Goal: Information Seeking & Learning: Learn about a topic

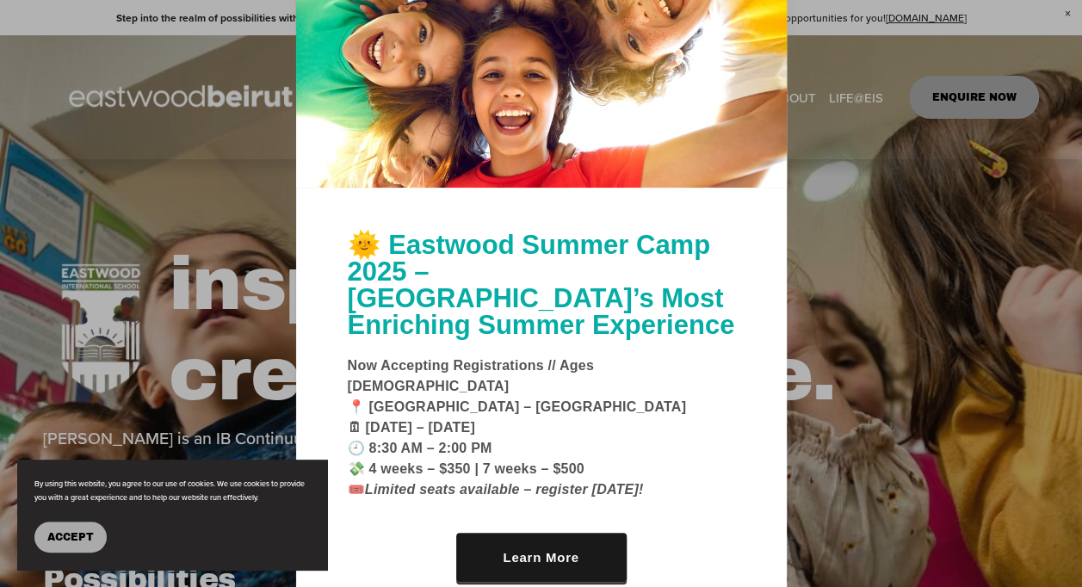
click at [75, 551] on button "Accept" at bounding box center [70, 537] width 72 height 31
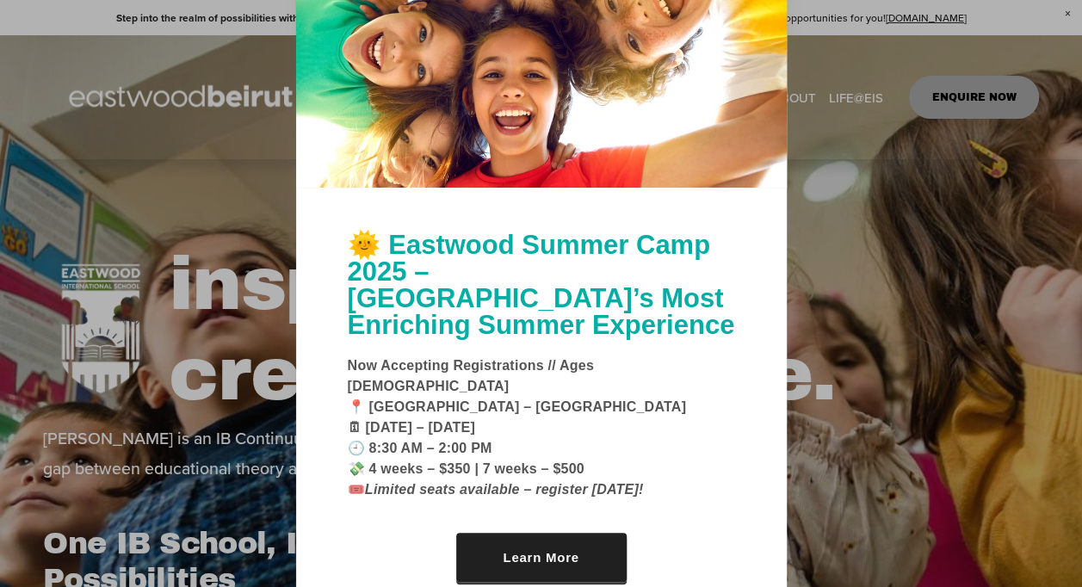
click at [557, 537] on link "Learn More" at bounding box center [541, 557] width 170 height 49
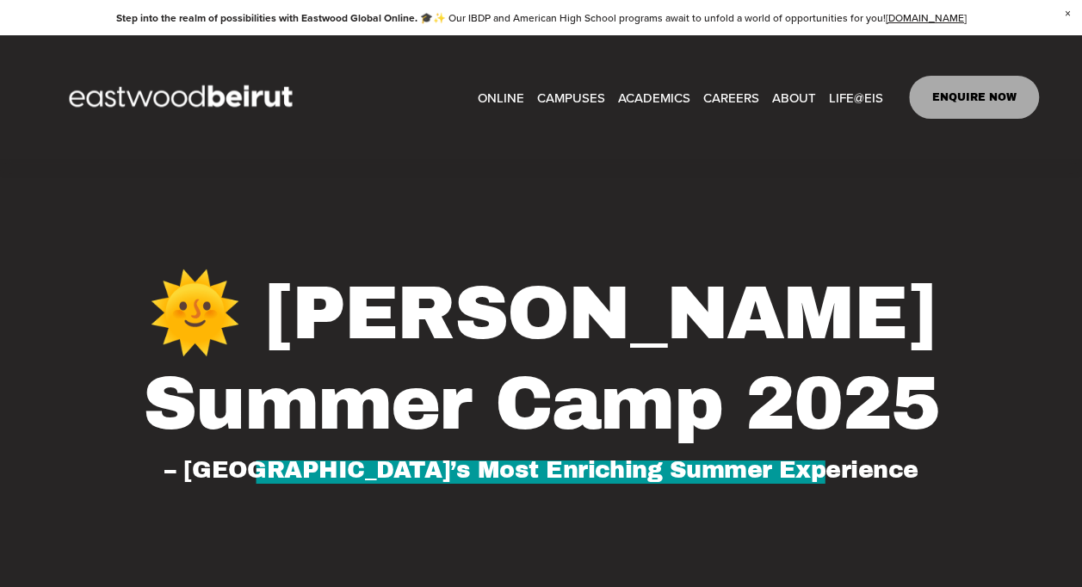
click at [565, 98] on span "CAMPUSES" at bounding box center [570, 97] width 68 height 23
click at [0, 0] on span "Leadership" at bounding box center [0, 0] width 0 height 0
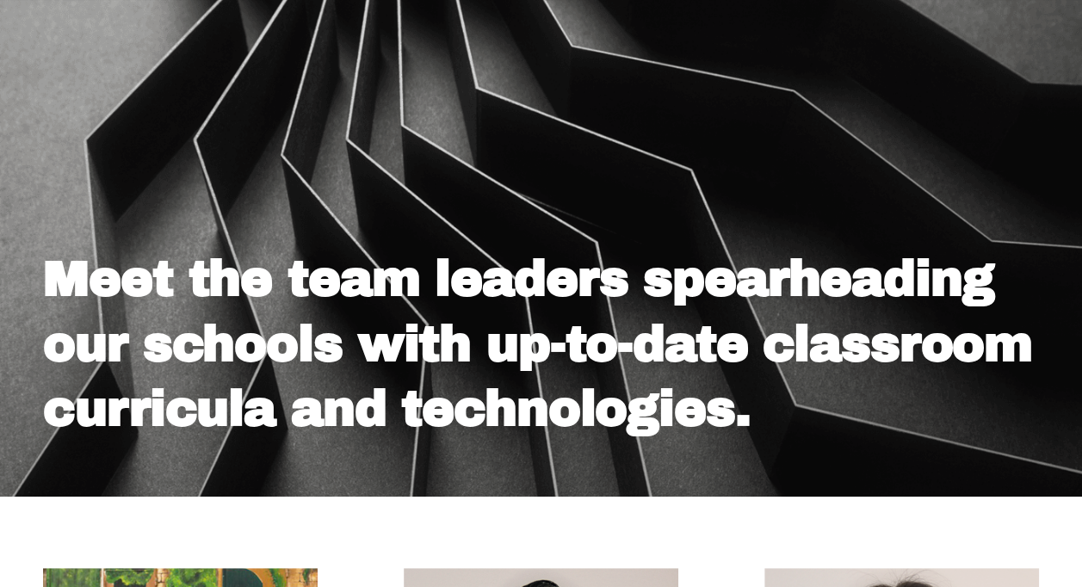
scroll to position [98, 0]
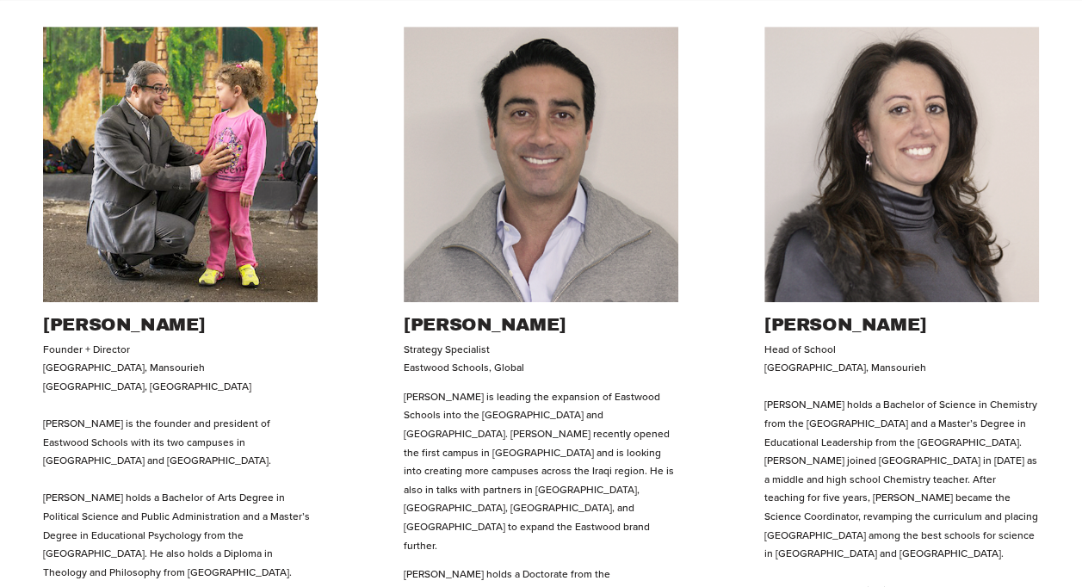
click at [702, 440] on ul "Amine M. Khoury Founder + Director Eastwood International School, Mansourieh Ea…" at bounding box center [541, 530] width 1082 height 1007
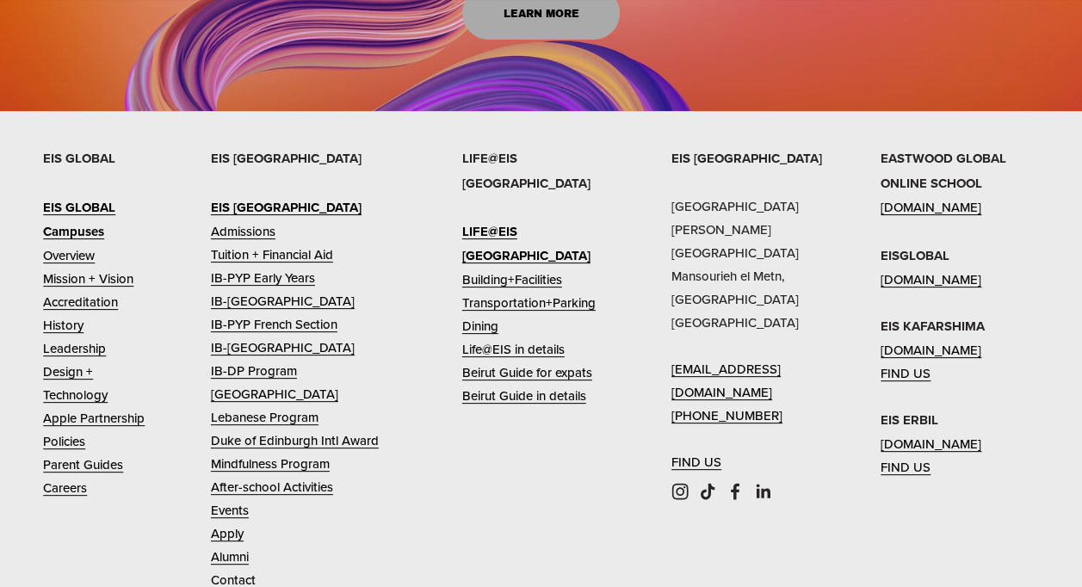
scroll to position [3320, 0]
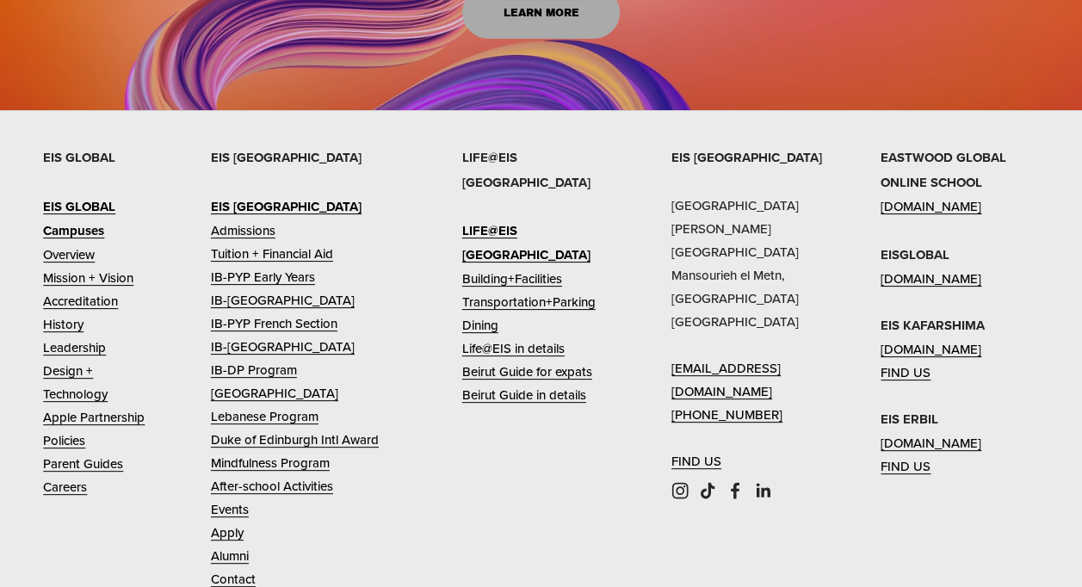
click at [117, 405] on link "Apple Partnership" at bounding box center [94, 416] width 102 height 23
